Goal: Task Accomplishment & Management: Use online tool/utility

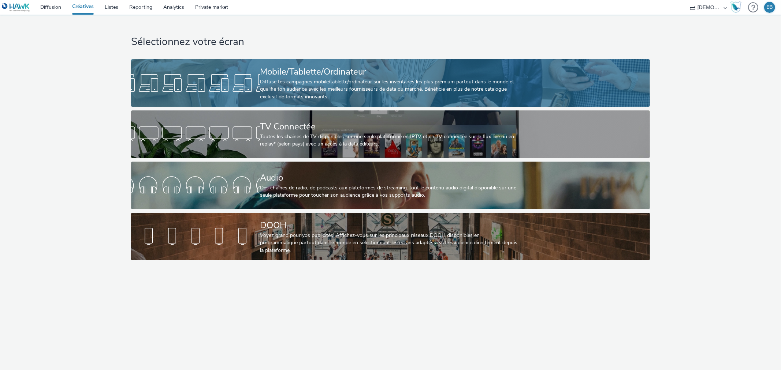
click at [202, 63] on link "Mobile/Tablette/Ordinateur Diffuse tes campagnes mobile/tablette/ordinateur sur…" at bounding box center [390, 83] width 519 height 48
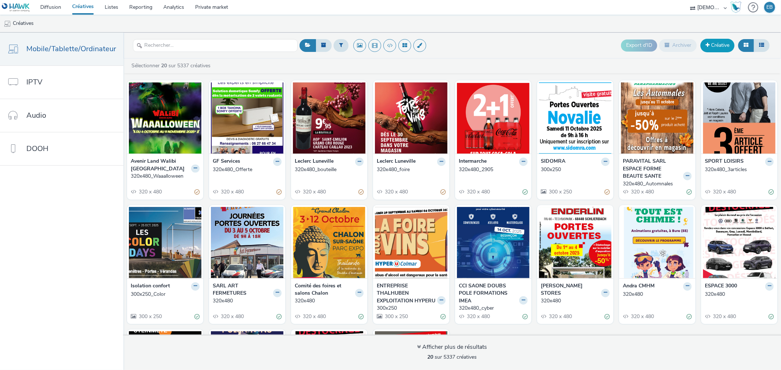
click at [719, 45] on link "Créative" at bounding box center [717, 45] width 34 height 13
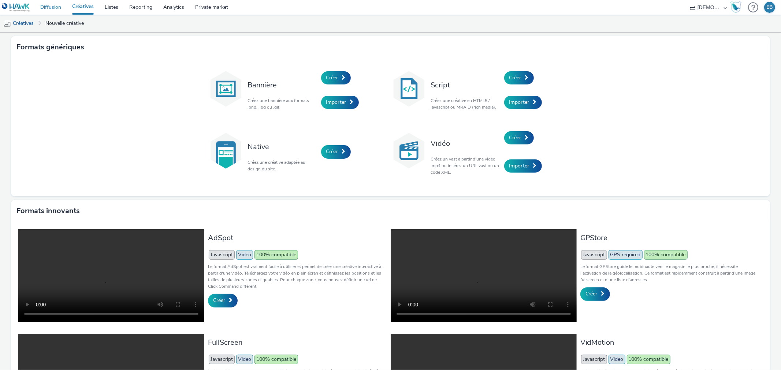
click at [55, 9] on link "Diffusion" at bounding box center [51, 7] width 32 height 15
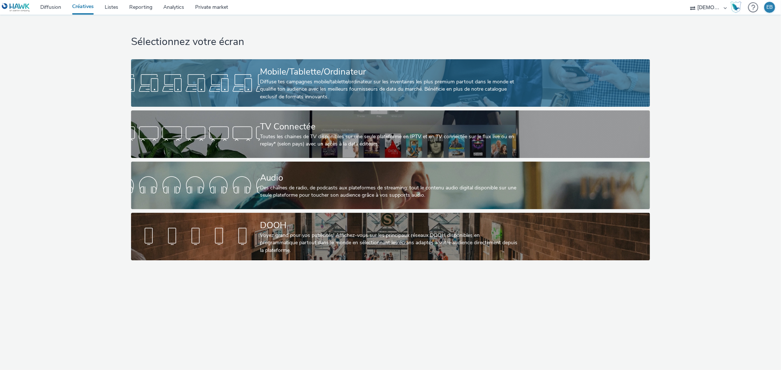
click at [206, 82] on div at bounding box center [195, 82] width 129 height 23
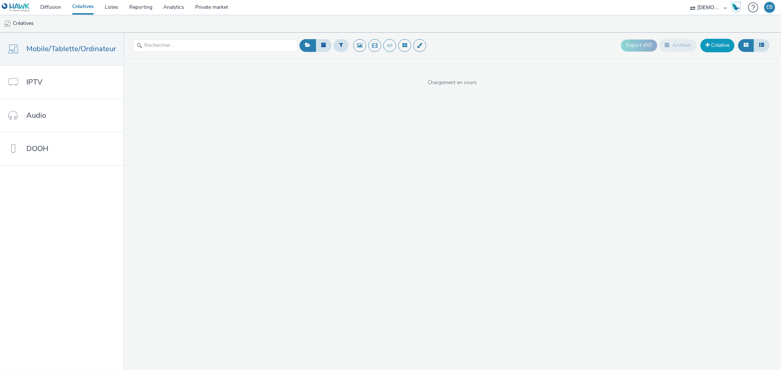
click at [711, 46] on link "Créative" at bounding box center [717, 45] width 34 height 13
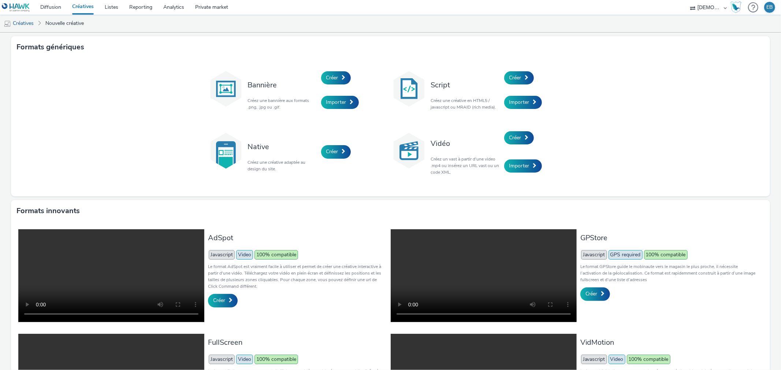
click at [321, 73] on div "Créer" at bounding box center [356, 78] width 70 height 25
click at [333, 81] on span "Créer" at bounding box center [332, 77] width 12 height 7
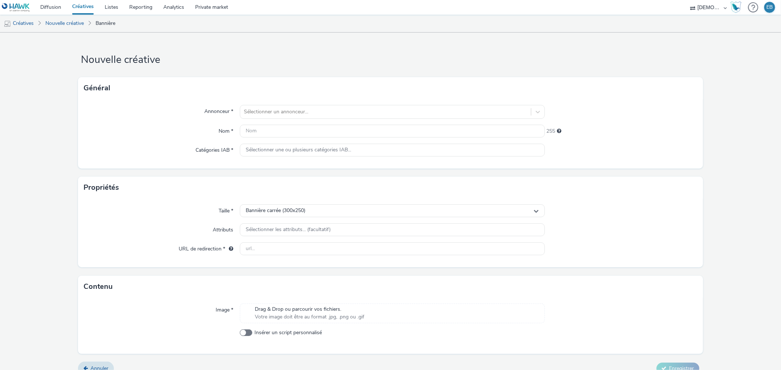
click at [307, 103] on div "Annonceur * Sélectionner un annonceur... Nom * 255 Catégories IAB * Sélectionne…" at bounding box center [390, 134] width 624 height 70
click at [305, 106] on div "Sélectionner un annonceur..." at bounding box center [385, 112] width 290 height 12
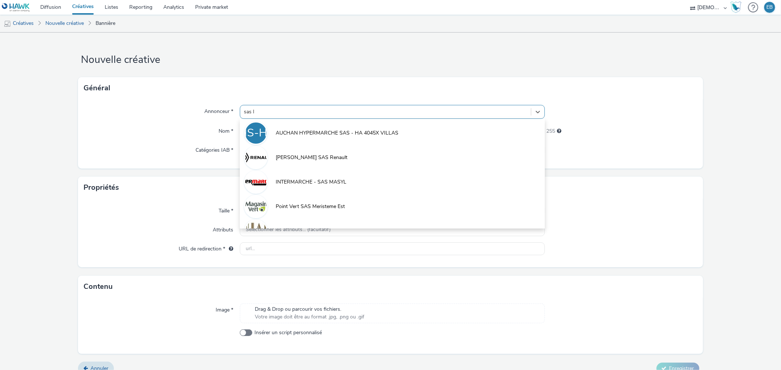
type input "sas lu"
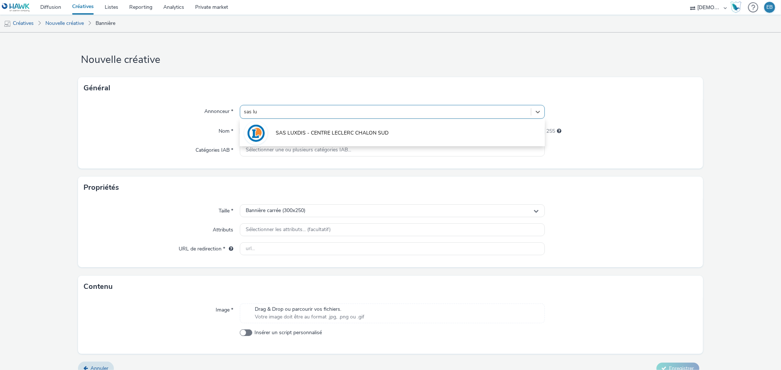
click at [310, 136] on span "SAS LUXDIS - CENTRE LECLERC CHALON SUD" at bounding box center [332, 133] width 113 height 7
click at [305, 135] on input "text" at bounding box center [392, 131] width 305 height 13
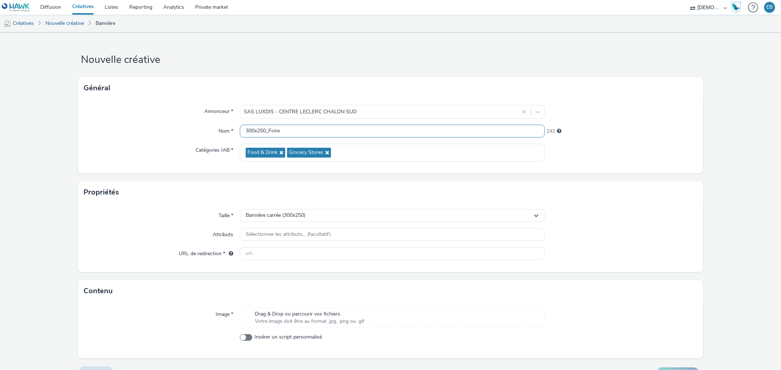
type input "300x250_Foire"
click at [280, 257] on input "text" at bounding box center [392, 253] width 305 height 13
paste input "[URL][DOMAIN_NAME]"
type input "[URL][DOMAIN_NAME]"
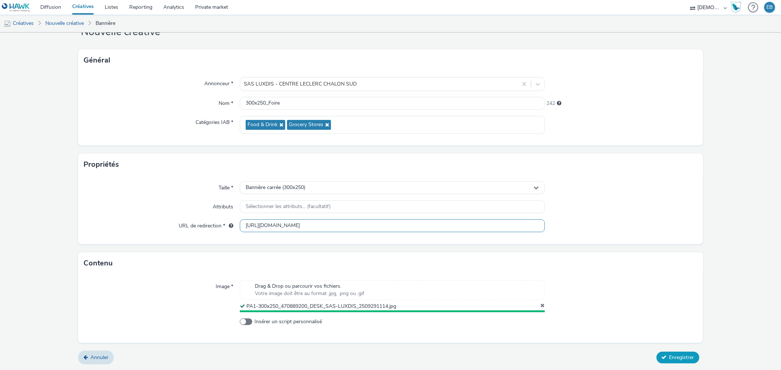
scroll to position [26, 0]
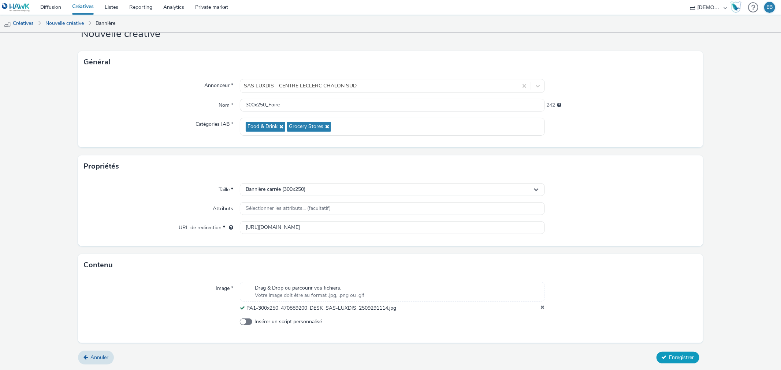
click at [671, 356] on span "Enregistrer" at bounding box center [681, 357] width 25 height 7
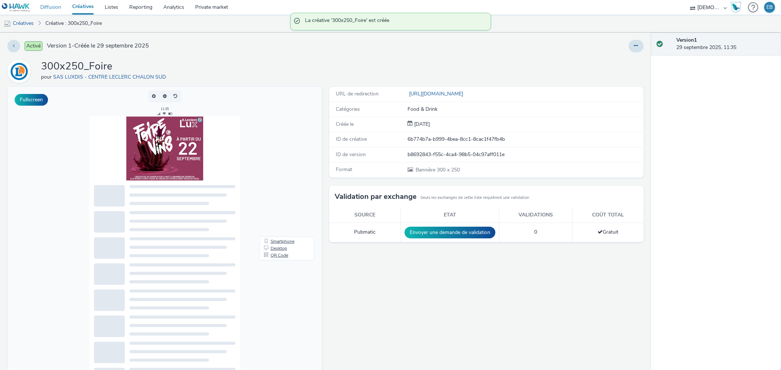
click at [48, 8] on link "Diffusion" at bounding box center [51, 7] width 32 height 15
